Goal: Transaction & Acquisition: Book appointment/travel/reservation

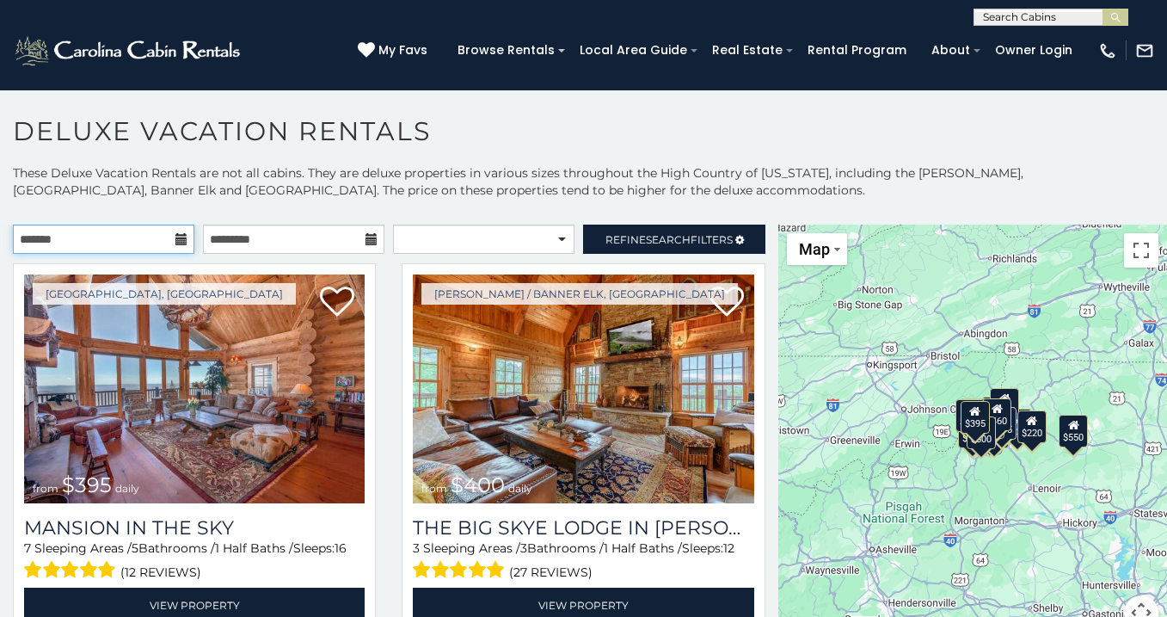
click at [173, 245] on input "text" at bounding box center [103, 238] width 181 height 29
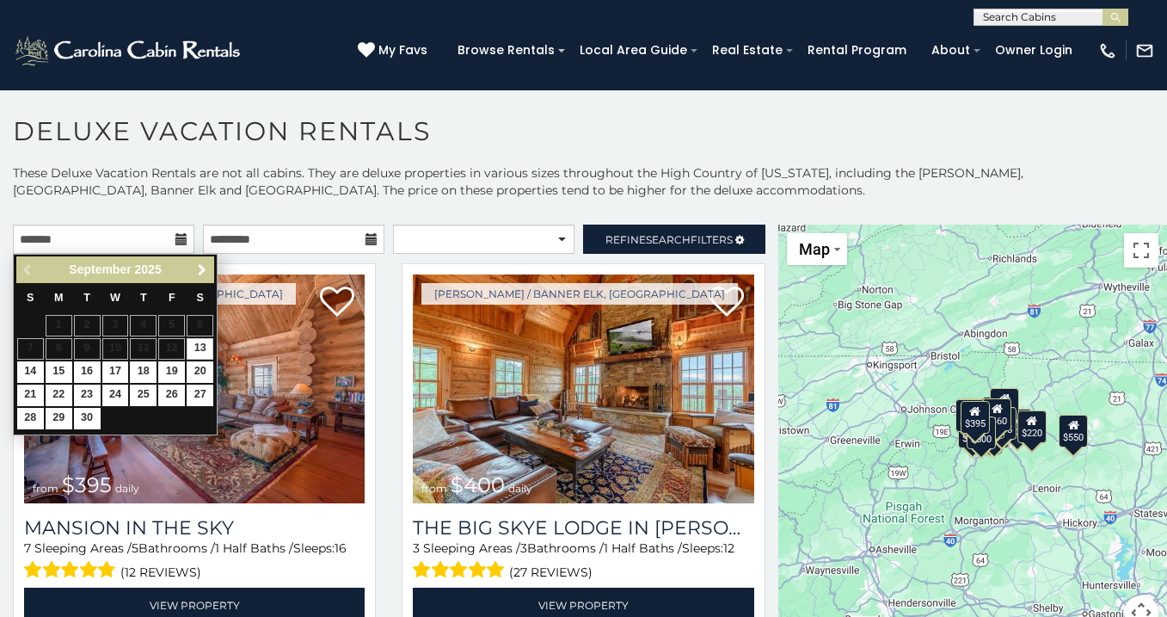
click at [196, 269] on span "Next" at bounding box center [202, 270] width 14 height 14
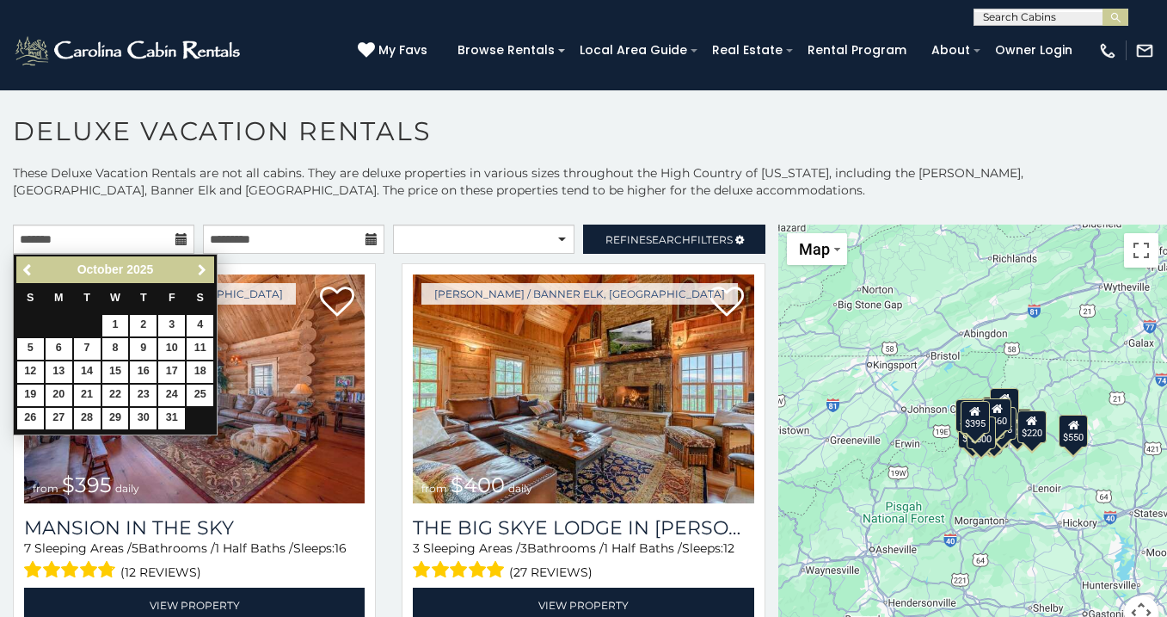
click at [196, 269] on span "Next" at bounding box center [202, 270] width 14 height 14
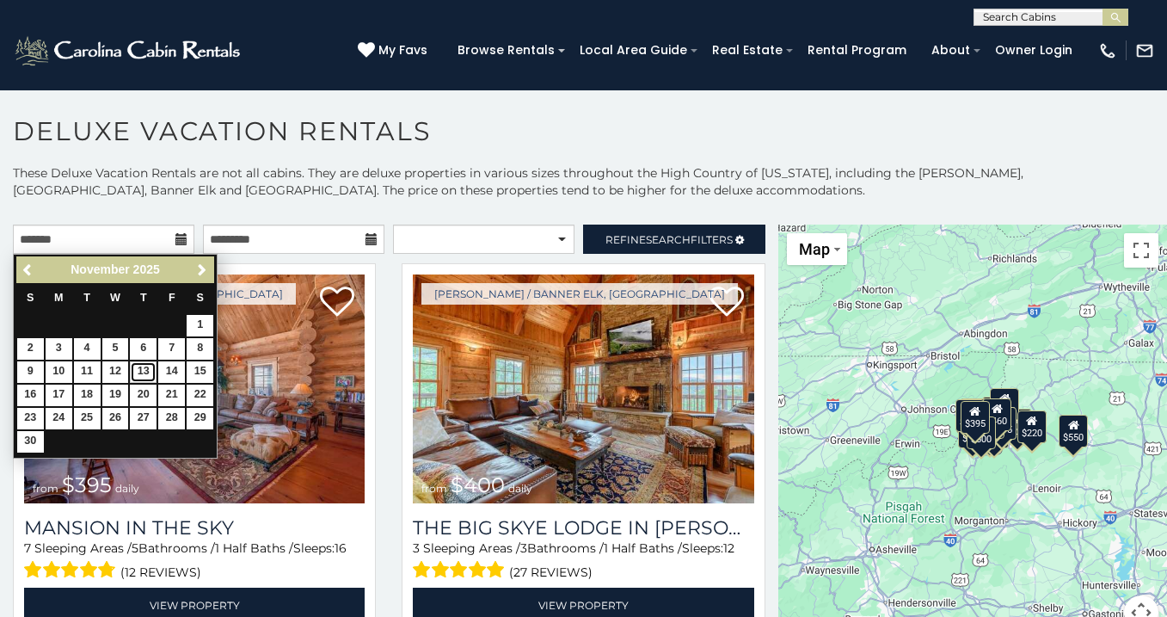
click at [152, 368] on link "13" at bounding box center [143, 371] width 27 height 21
type input "**********"
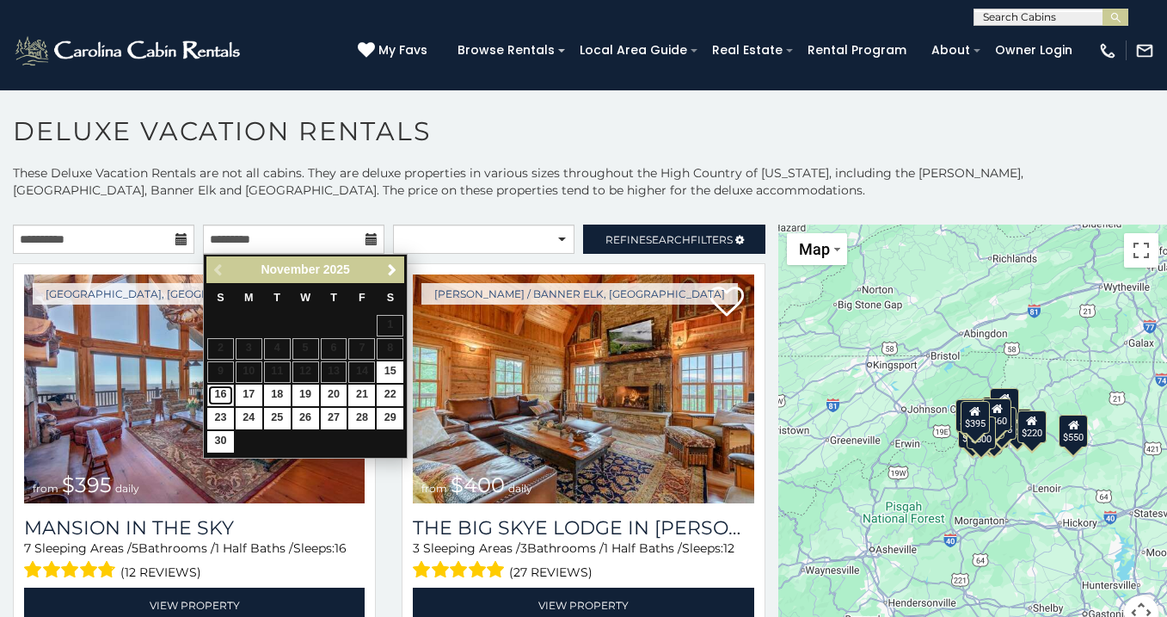
click at [223, 393] on link "16" at bounding box center [220, 394] width 27 height 21
type input "**********"
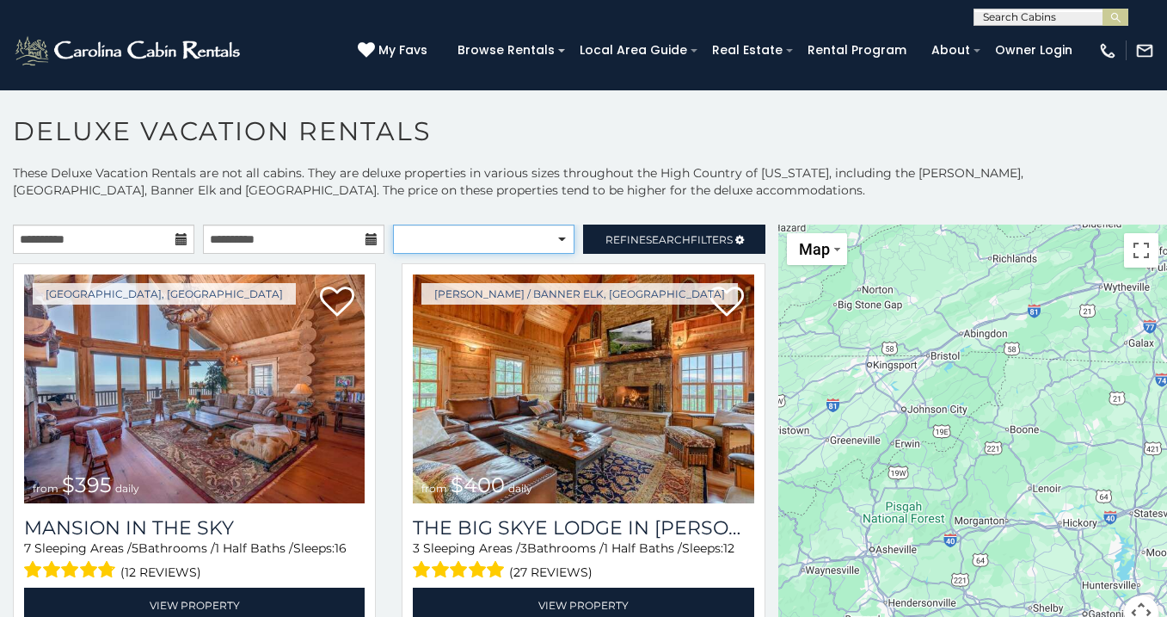
click at [512, 243] on select "**********" at bounding box center [483, 238] width 181 height 29
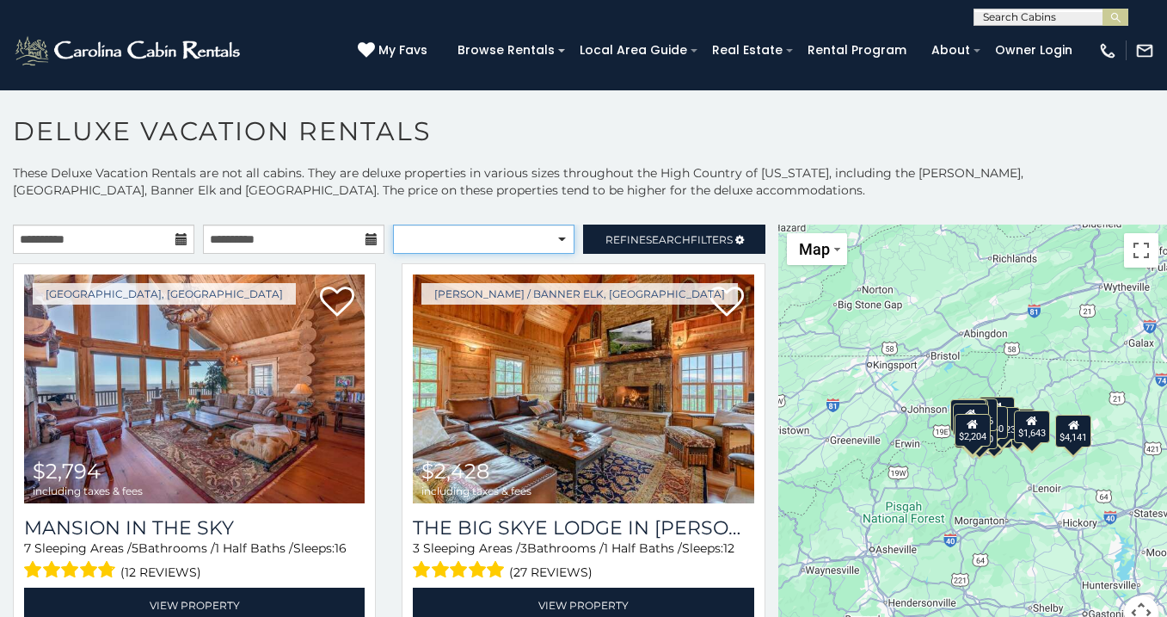
select select "**********"
click at [393, 224] on select "**********" at bounding box center [483, 238] width 181 height 29
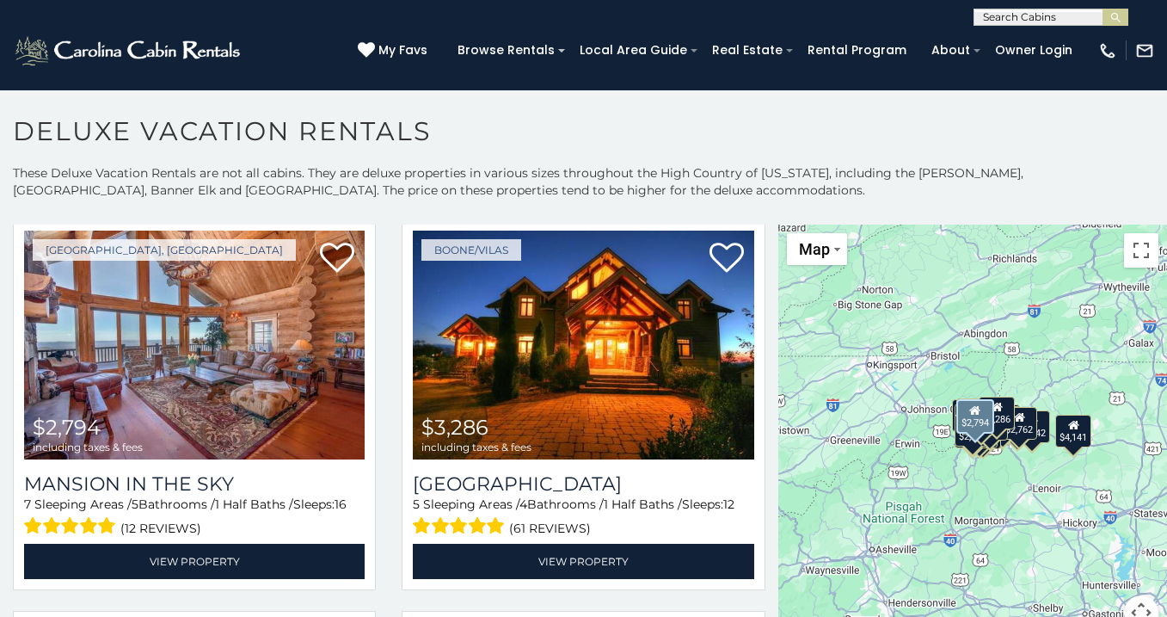
scroll to position [50, 0]
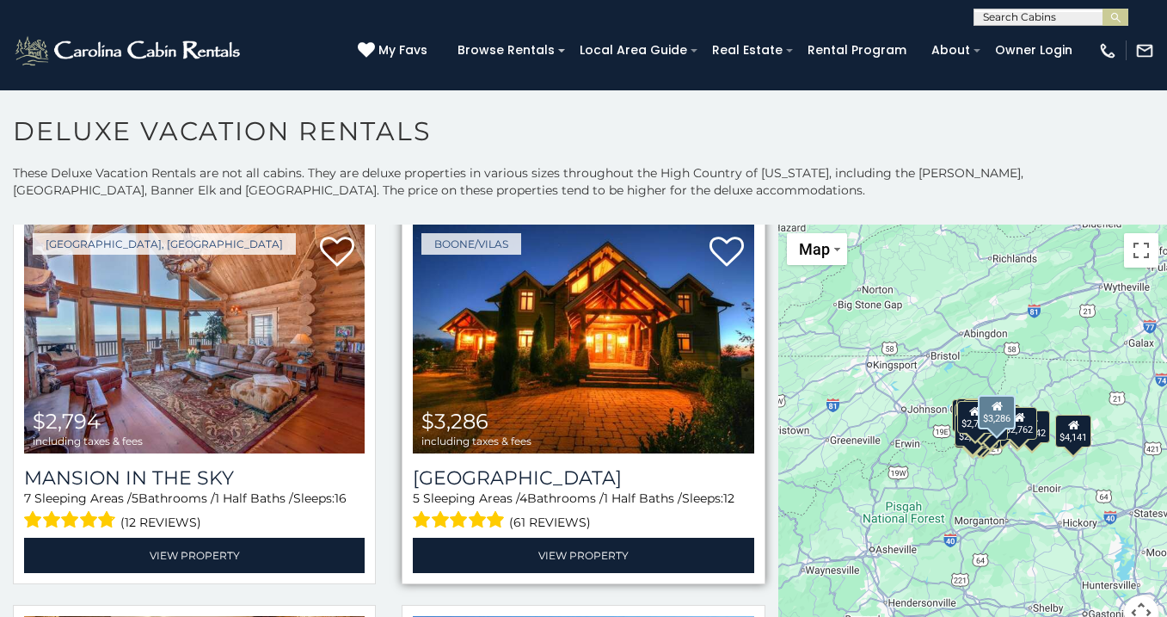
click at [503, 391] on img at bounding box center [583, 338] width 341 height 229
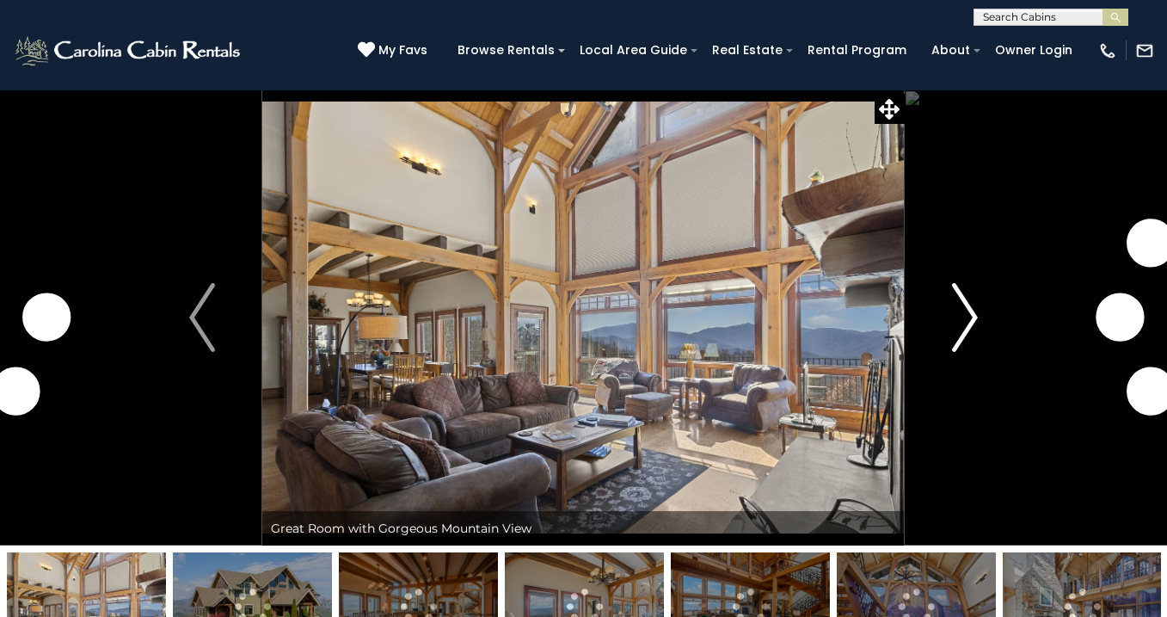
click at [968, 323] on img "Next" at bounding box center [965, 317] width 26 height 69
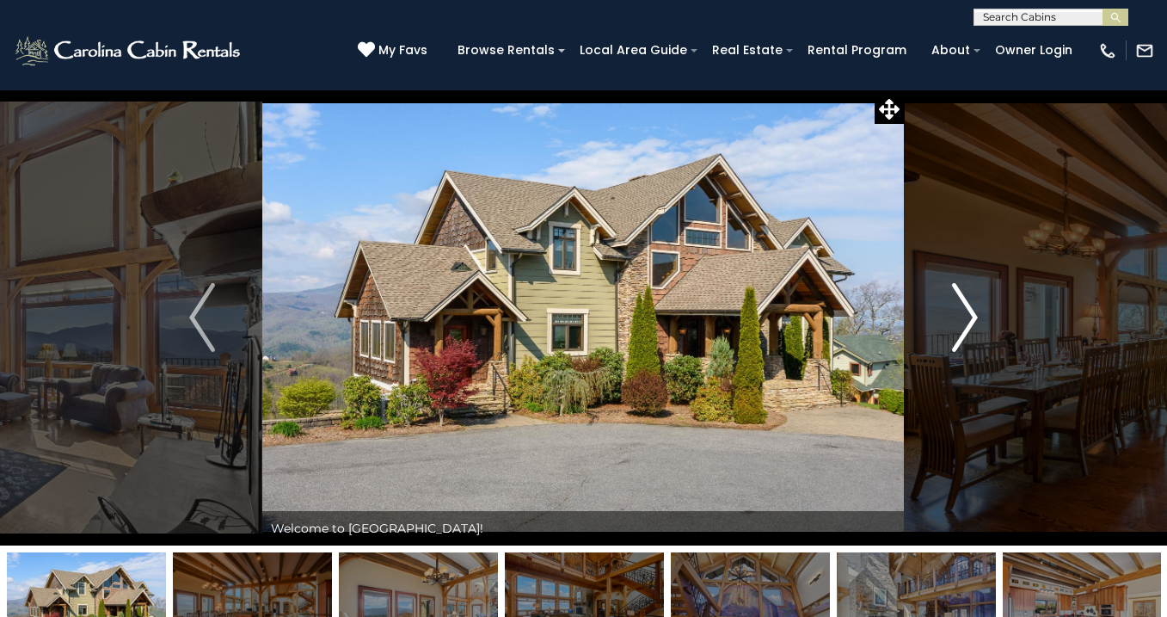
click at [968, 323] on img "Next" at bounding box center [965, 317] width 26 height 69
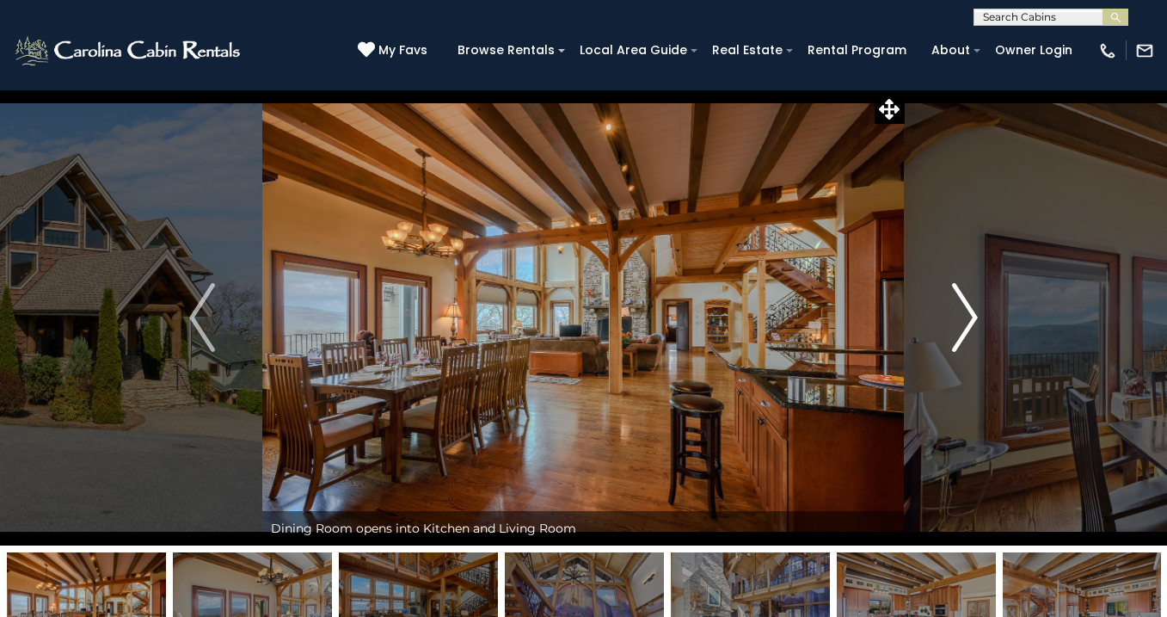
click at [968, 323] on img "Next" at bounding box center [965, 317] width 26 height 69
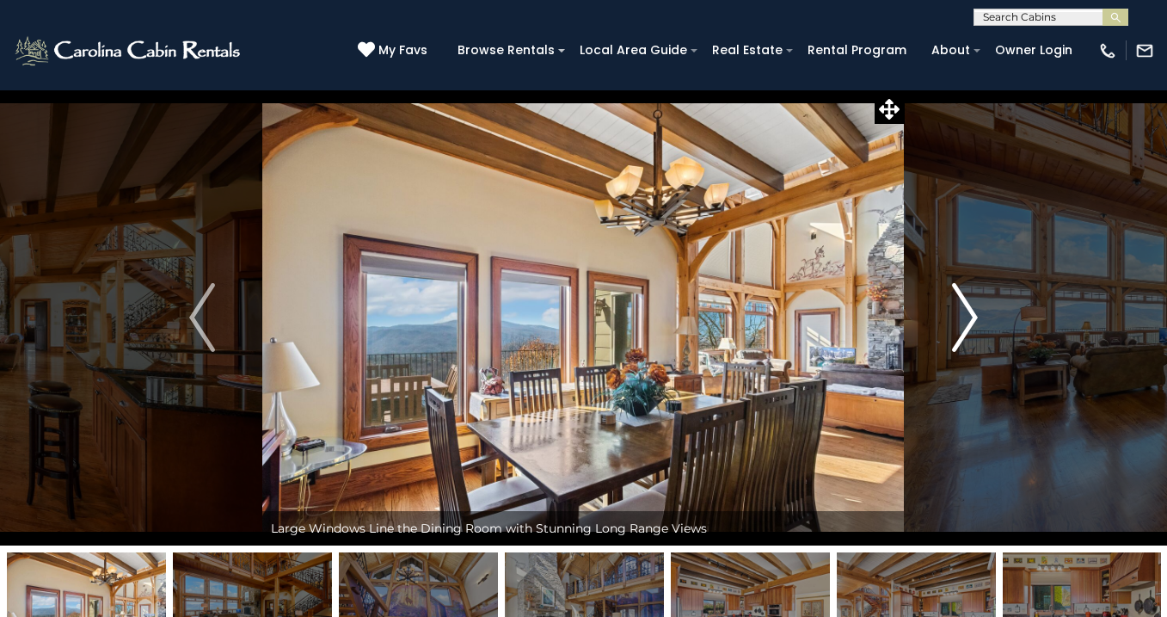
click at [968, 323] on img "Next" at bounding box center [965, 317] width 26 height 69
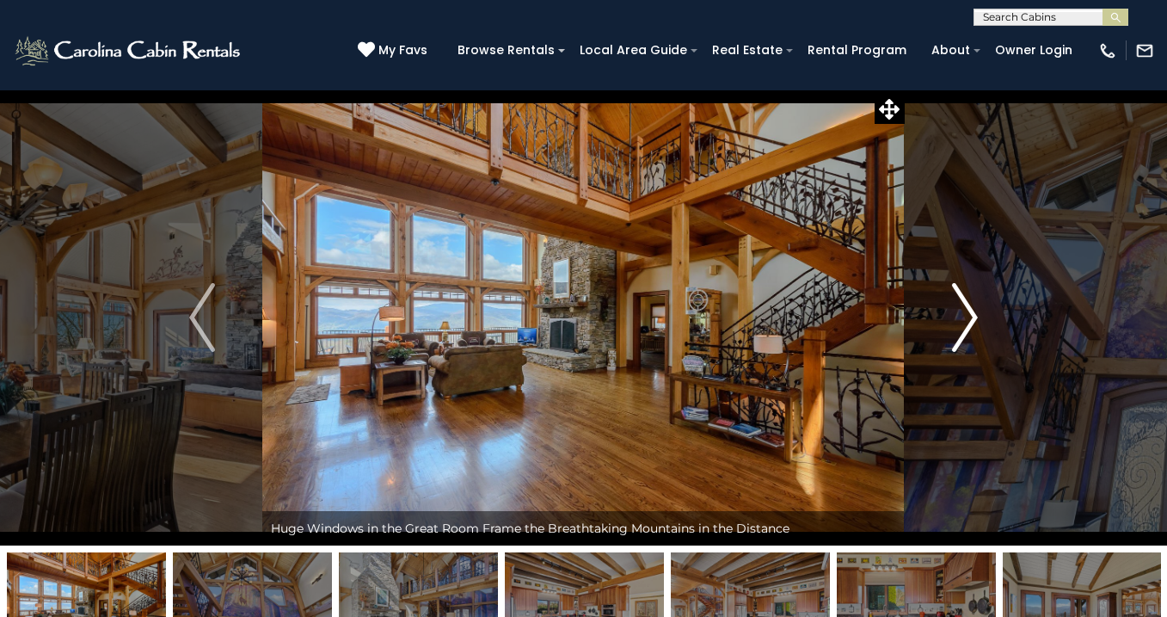
click at [968, 323] on img "Next" at bounding box center [965, 317] width 26 height 69
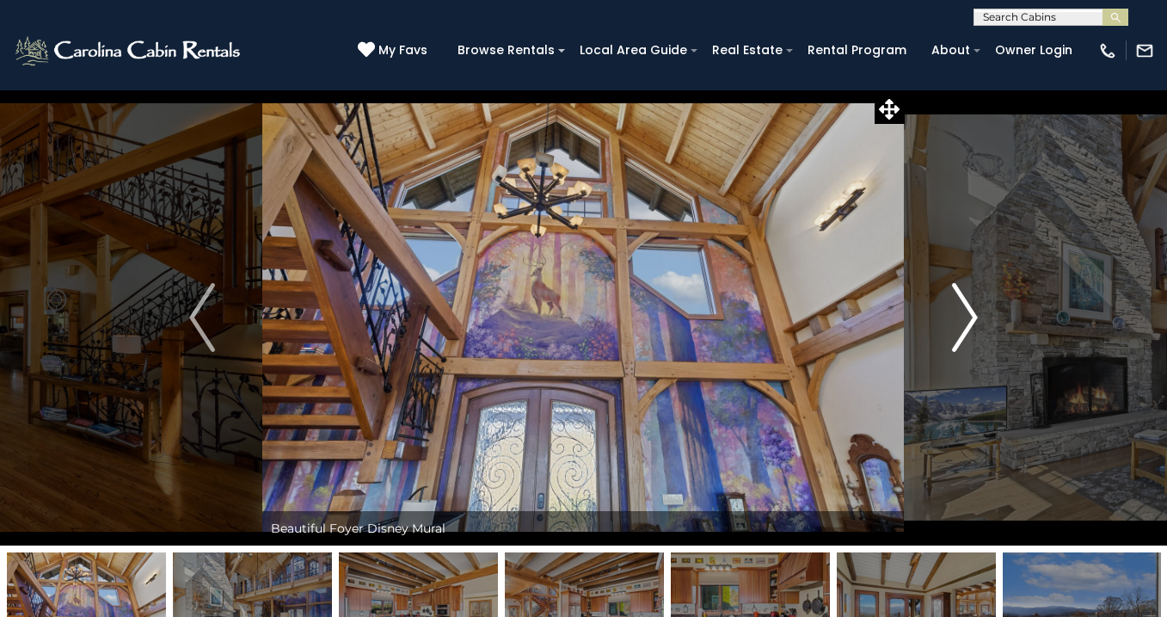
click at [968, 323] on img "Next" at bounding box center [965, 317] width 26 height 69
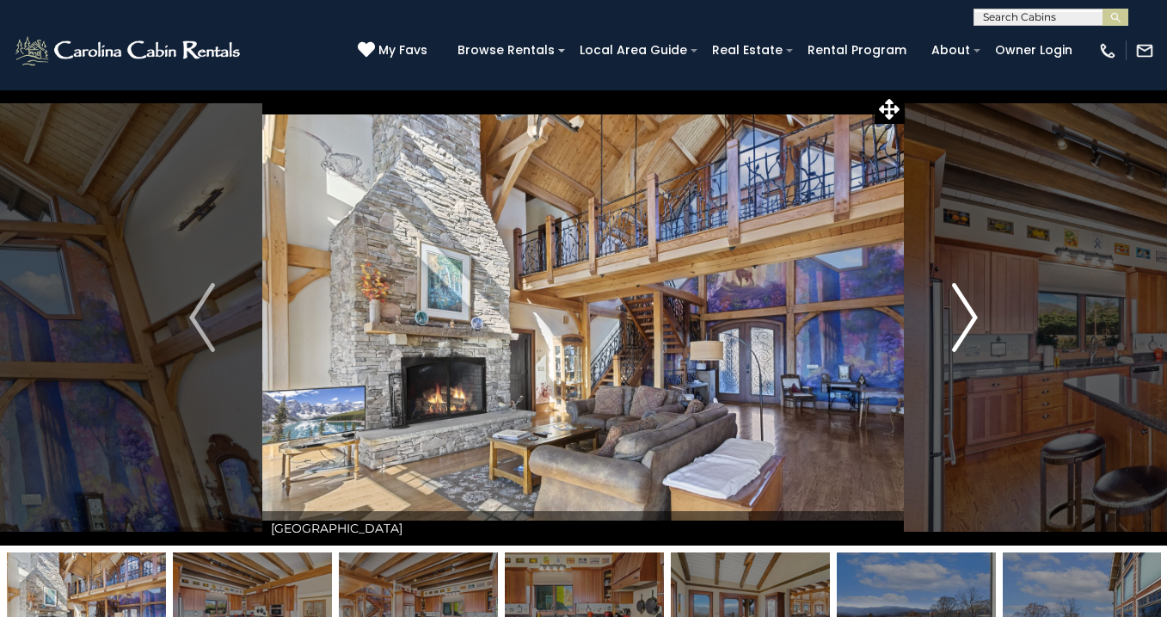
click at [968, 323] on img "Next" at bounding box center [965, 317] width 26 height 69
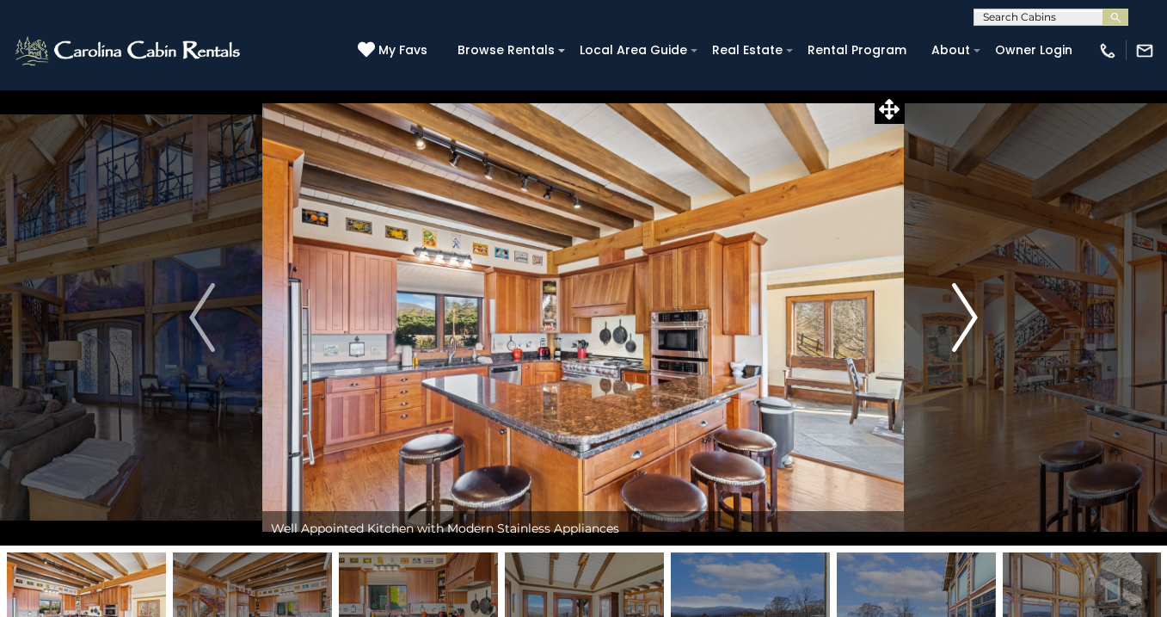
click at [968, 323] on img "Next" at bounding box center [965, 317] width 26 height 69
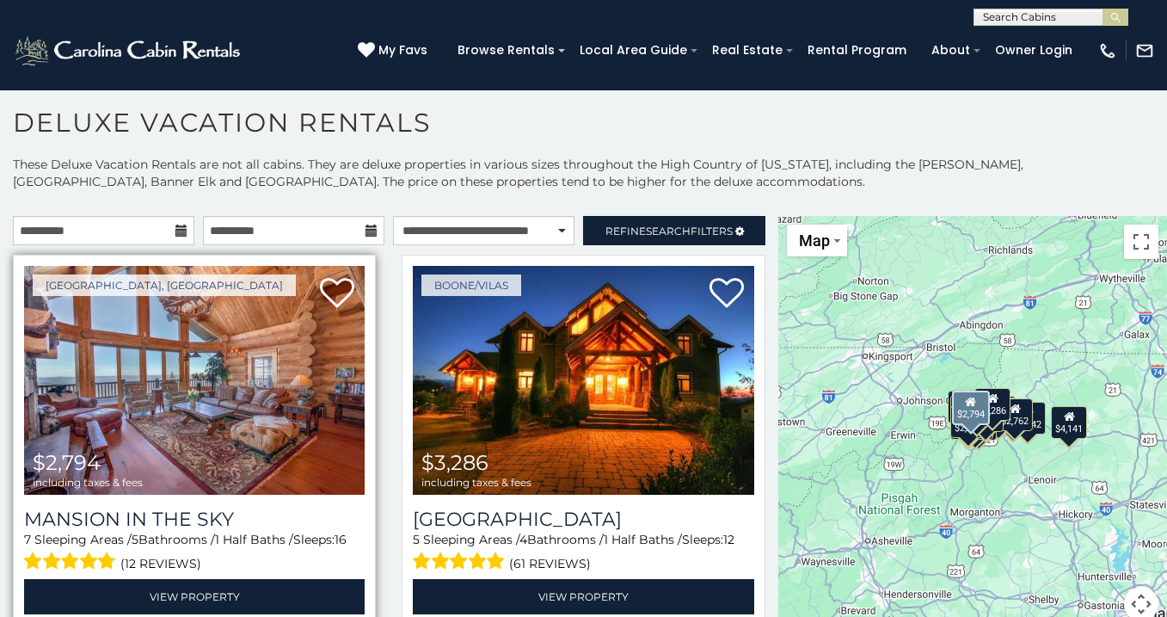
click at [312, 341] on img at bounding box center [194, 380] width 341 height 229
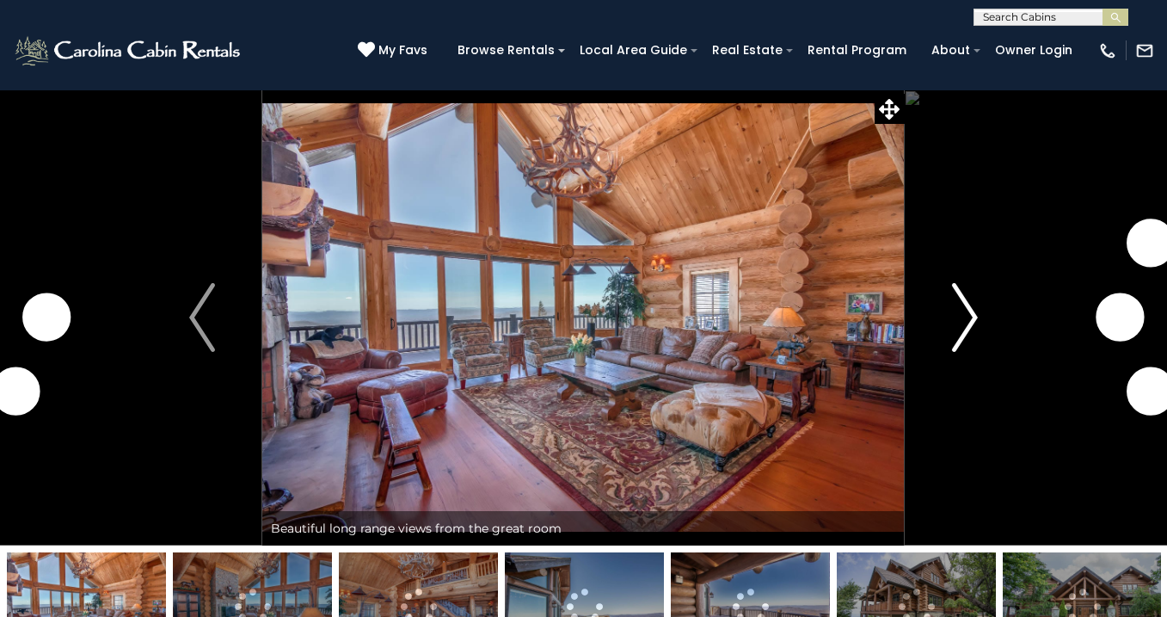
click at [948, 322] on button "Next" at bounding box center [965, 317] width 120 height 456
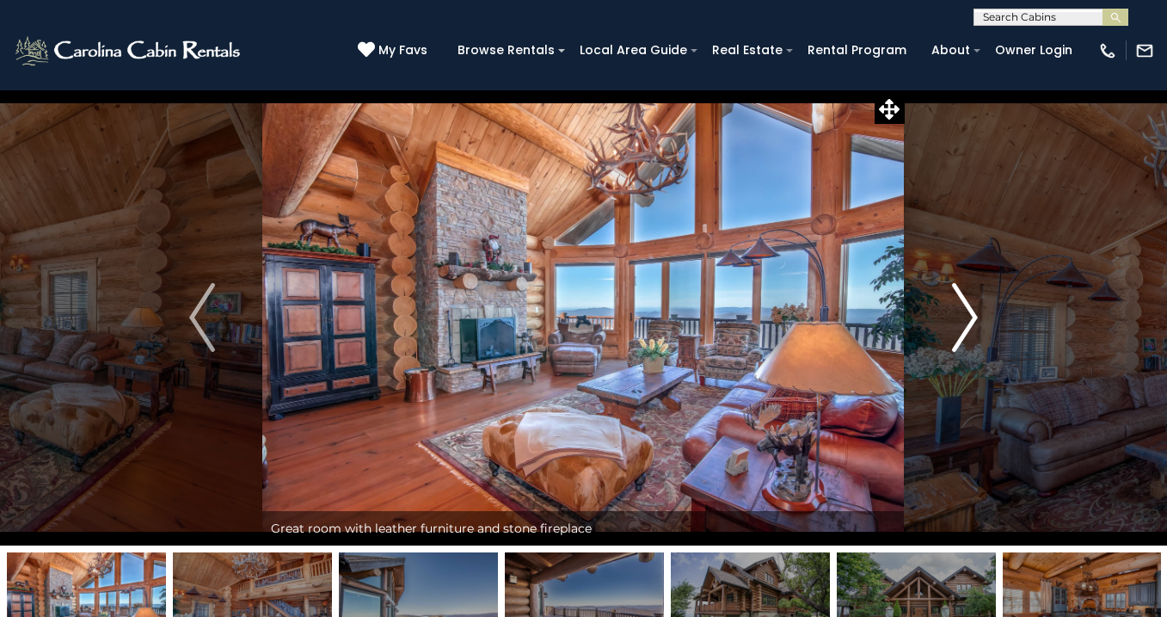
click at [948, 322] on button "Next" at bounding box center [965, 317] width 120 height 456
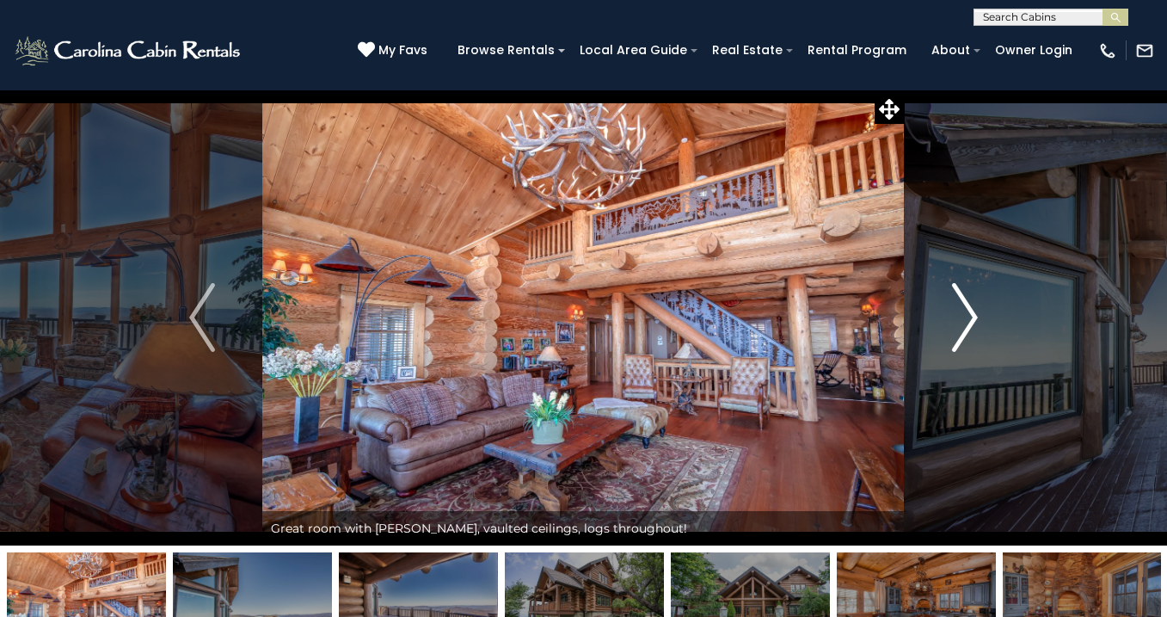
click at [948, 322] on button "Next" at bounding box center [965, 317] width 120 height 456
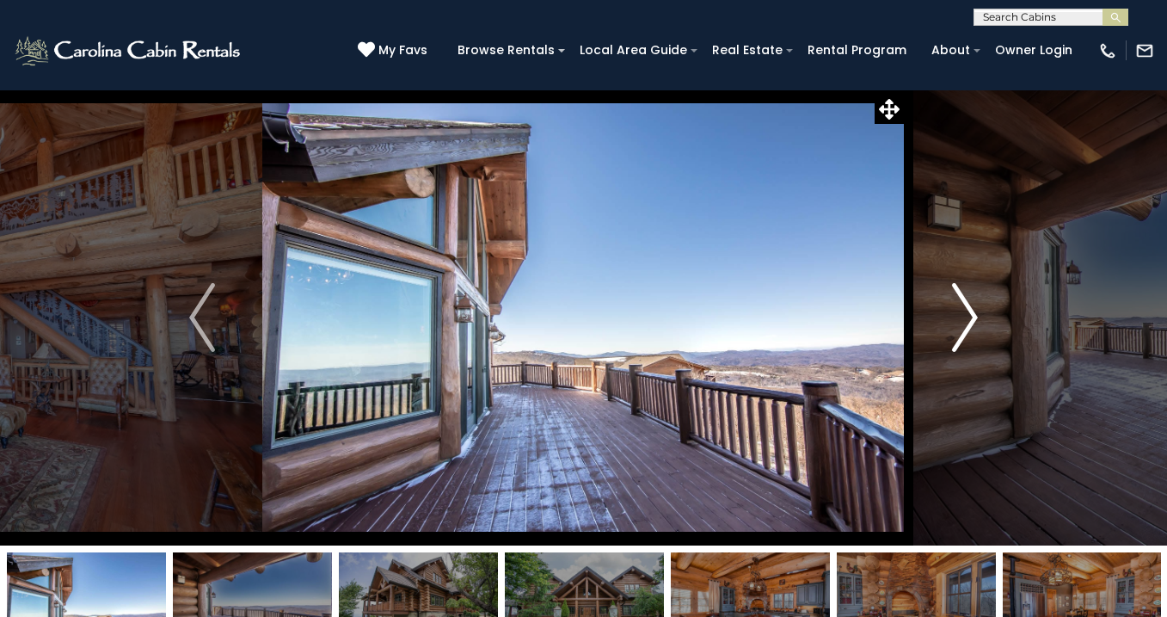
click at [948, 322] on button "Next" at bounding box center [965, 317] width 120 height 456
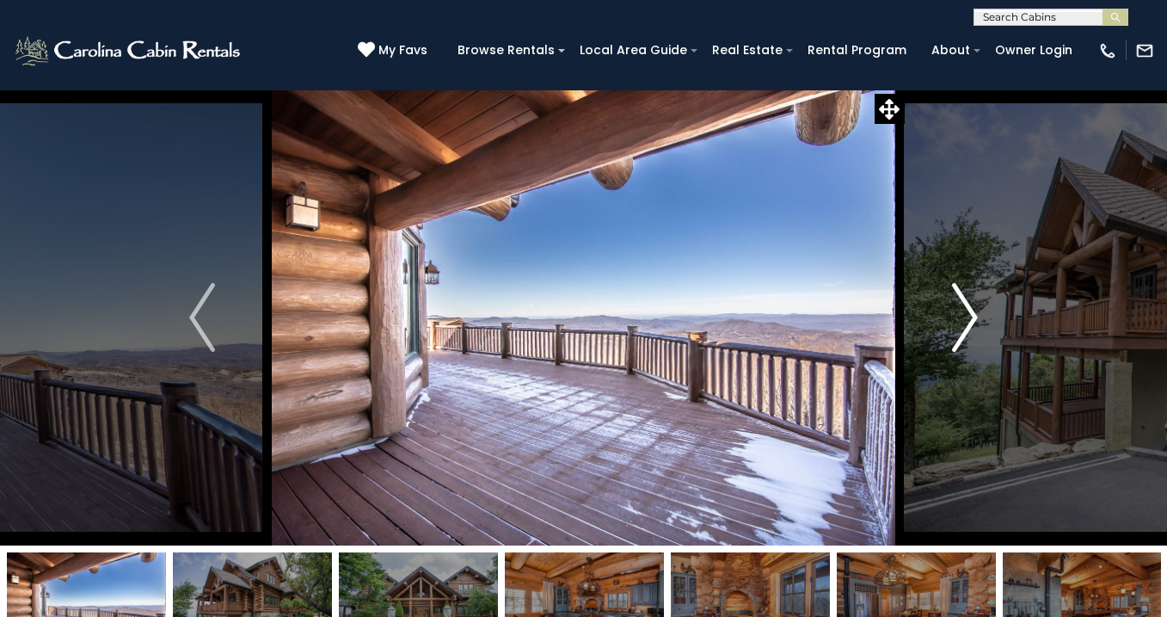
click at [948, 322] on button "Next" at bounding box center [965, 317] width 120 height 456
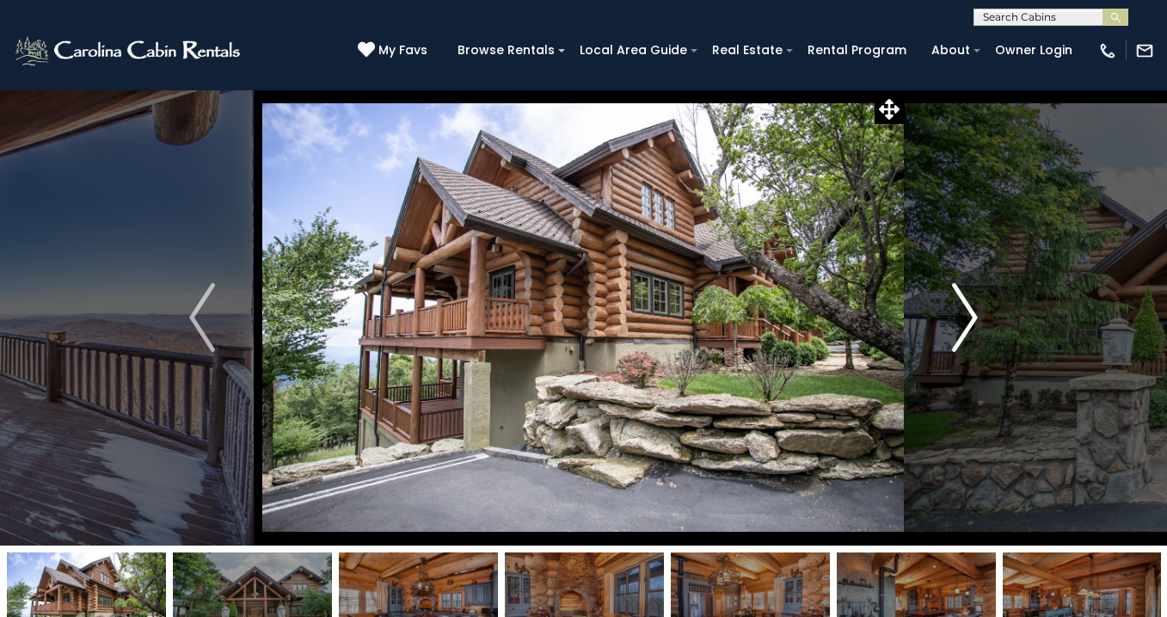
click at [948, 322] on button "Next" at bounding box center [965, 317] width 120 height 456
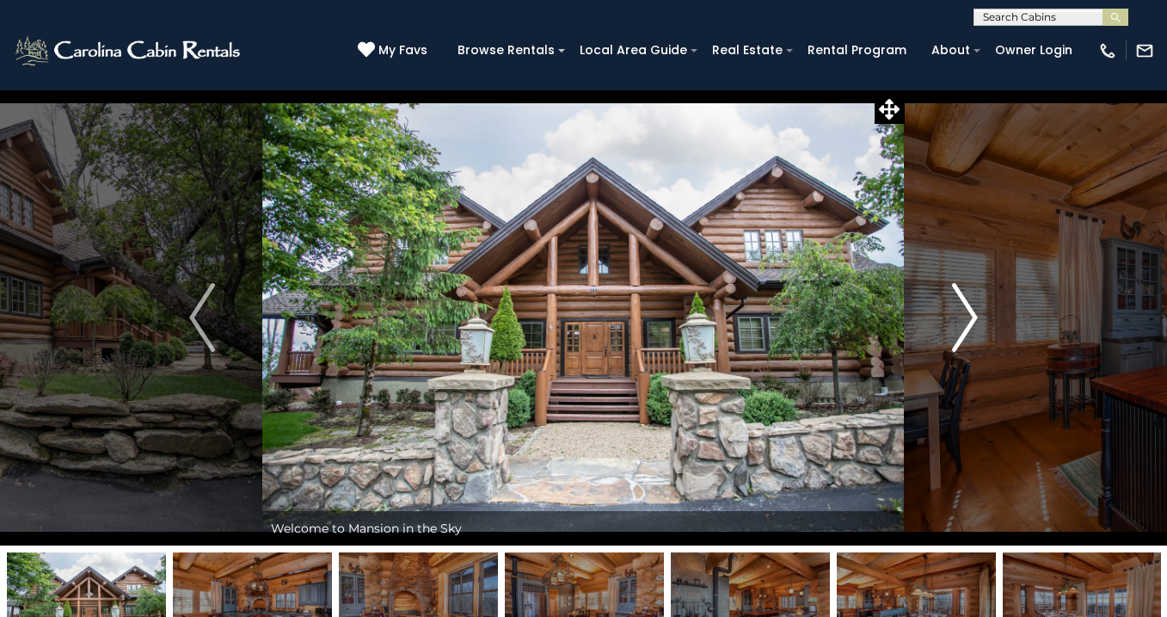
click at [948, 322] on button "Next" at bounding box center [965, 317] width 120 height 456
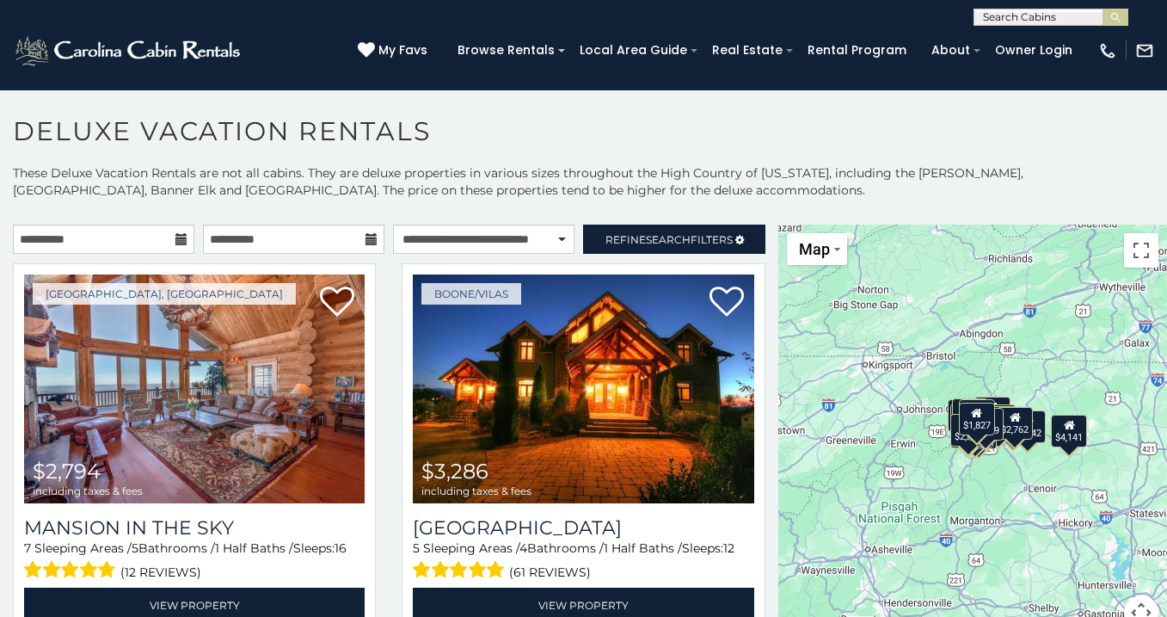
scroll to position [24, 0]
